Goal: Task Accomplishment & Management: Complete application form

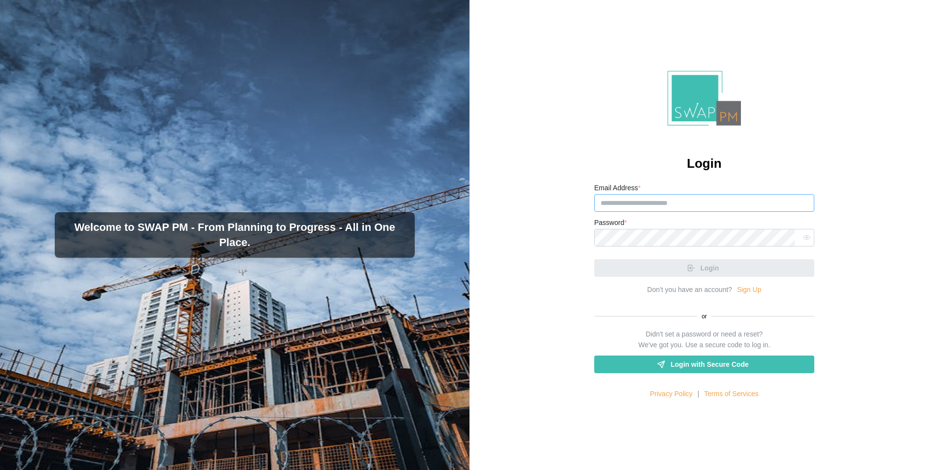
click at [653, 203] on input "Email Address *" at bounding box center [704, 203] width 220 height 18
click at [654, 153] on div "Login Email Address * Password * Login Don’t you have an account? Sign Up or Di…" at bounding box center [703, 235] width 469 height 470
click at [658, 202] on input "Email Address *" at bounding box center [704, 203] width 220 height 18
click at [645, 177] on div "Login Email Address * Password * Login Don’t you have an account? Sign Up or Di…" at bounding box center [703, 235] width 469 height 470
click at [650, 203] on input "Email Address *" at bounding box center [704, 203] width 220 height 18
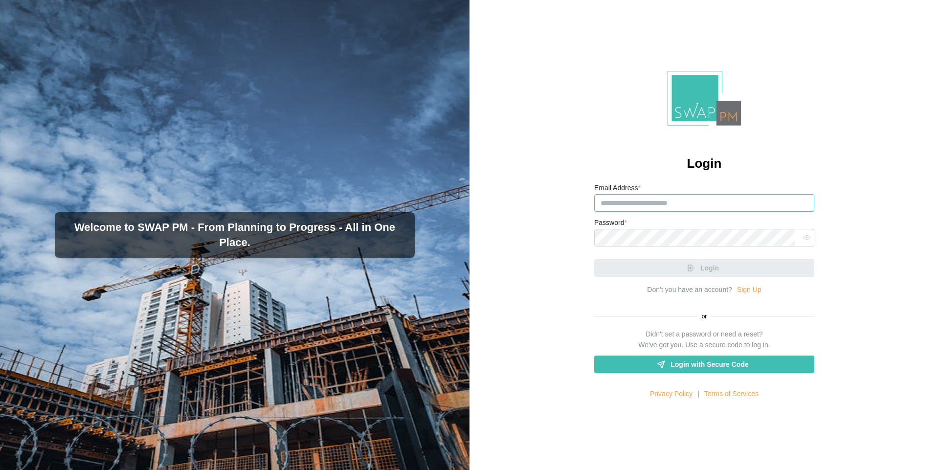
paste input "**********"
type input "*"
